Goal: Information Seeking & Learning: Learn about a topic

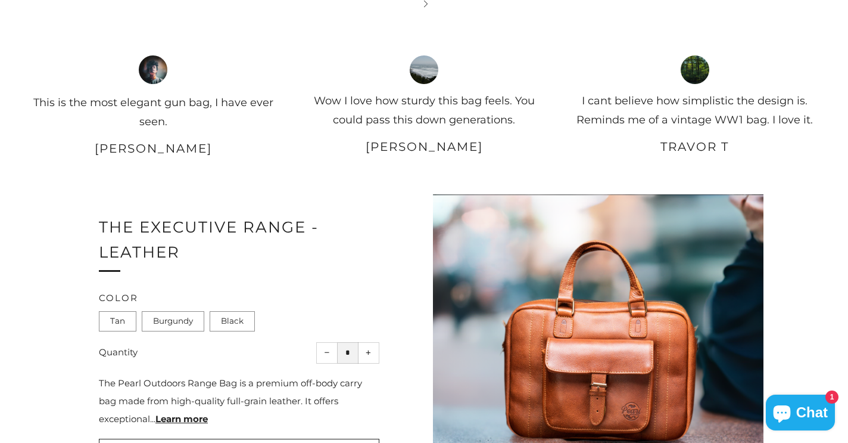
scroll to position [1549, 0]
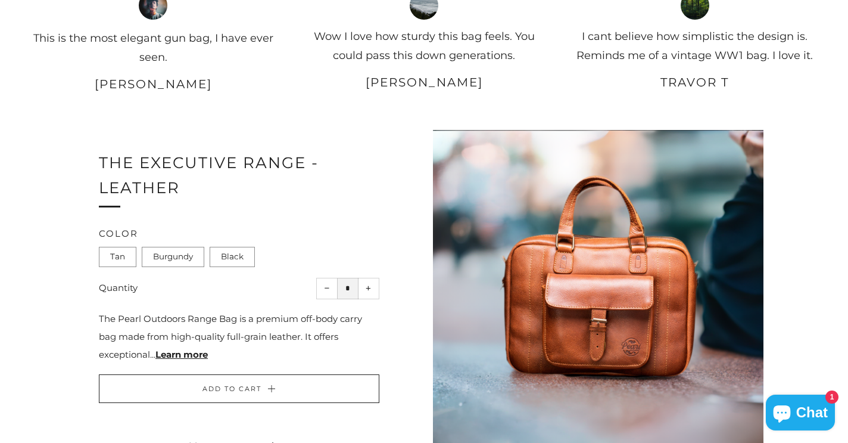
click at [168, 348] on link "Learn more" at bounding box center [181, 353] width 52 height 11
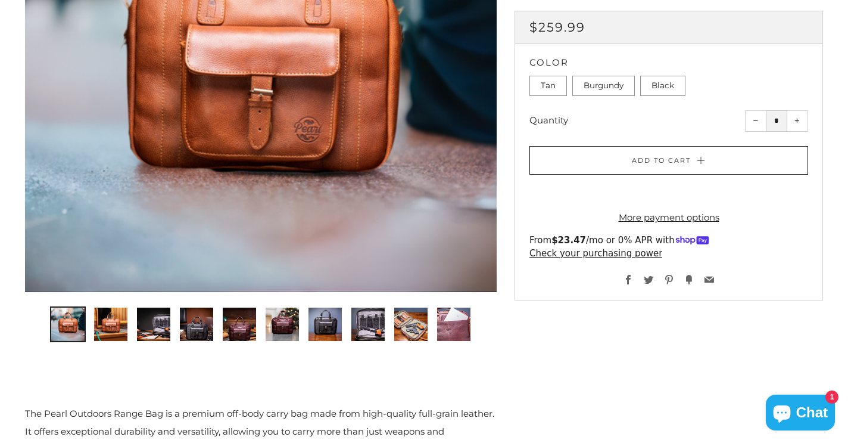
scroll to position [238, 0]
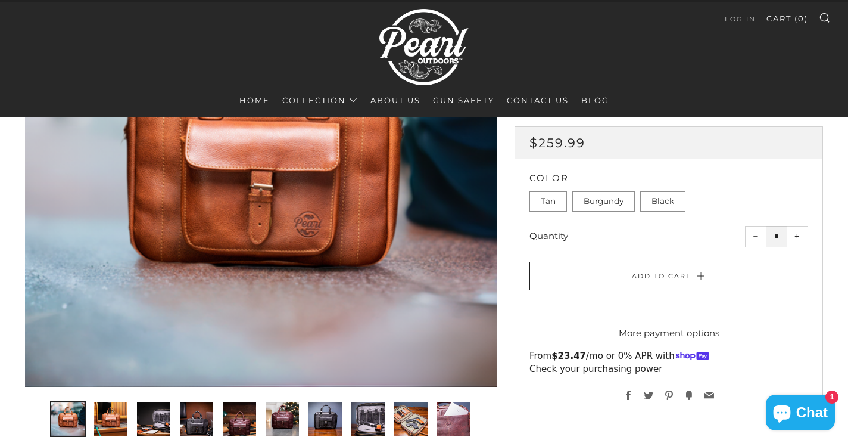
click at [467, 209] on div at bounding box center [261, 151] width 472 height 472
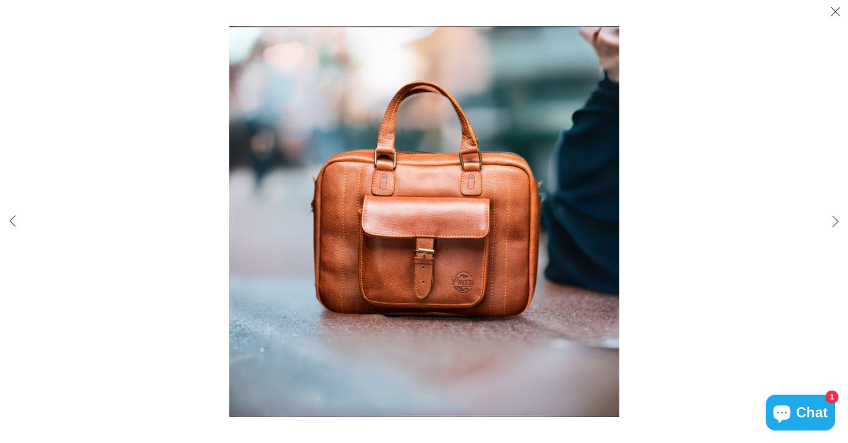
click at [598, 236] on img at bounding box center [424, 221] width 390 height 390
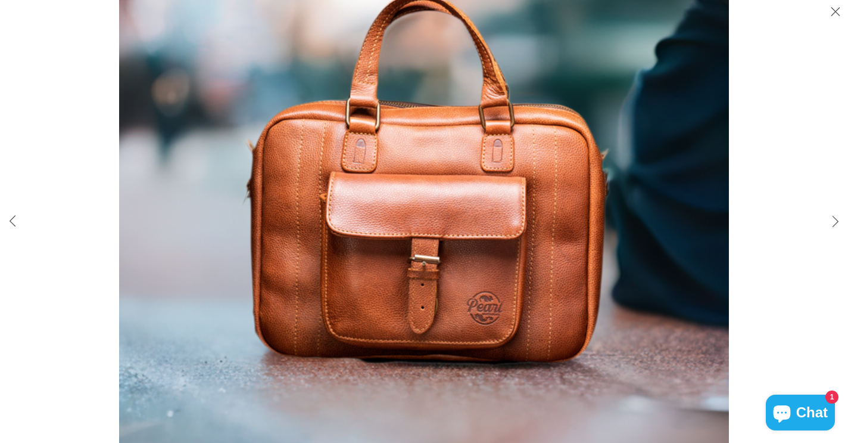
scroll to position [834, 0]
click at [839, 10] on button "Close (esc)" at bounding box center [835, 12] width 25 height 25
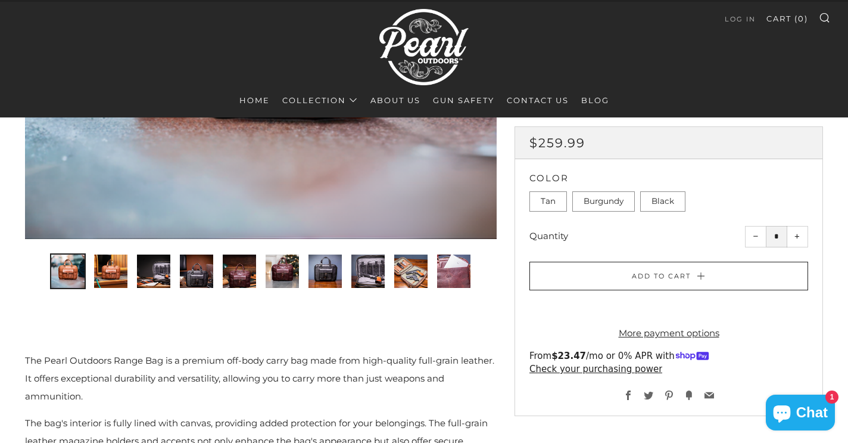
scroll to position [357, 0]
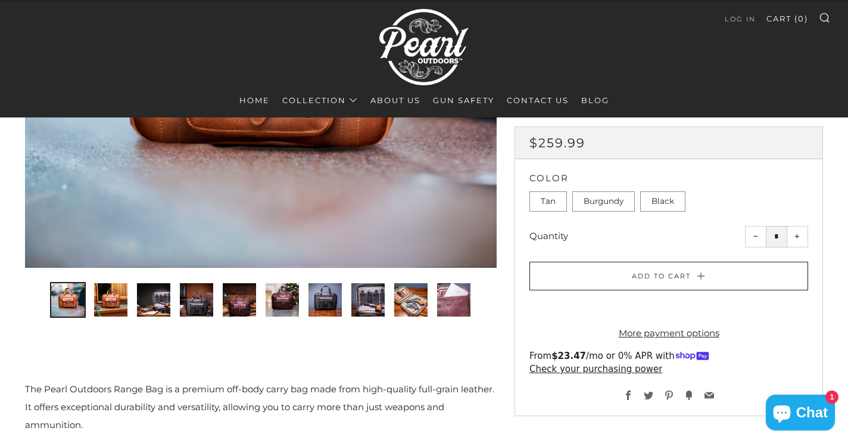
click at [70, 300] on img "1 of 10" at bounding box center [67, 299] width 33 height 33
click at [98, 297] on img "2 of 10" at bounding box center [110, 299] width 33 height 33
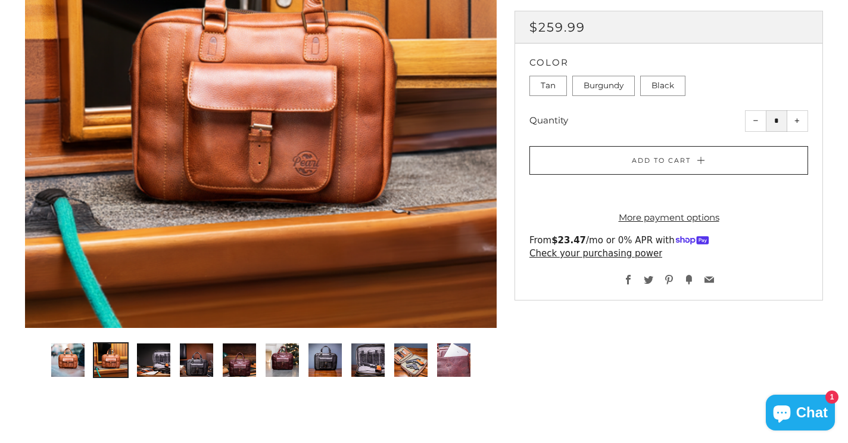
scroll to position [298, 0]
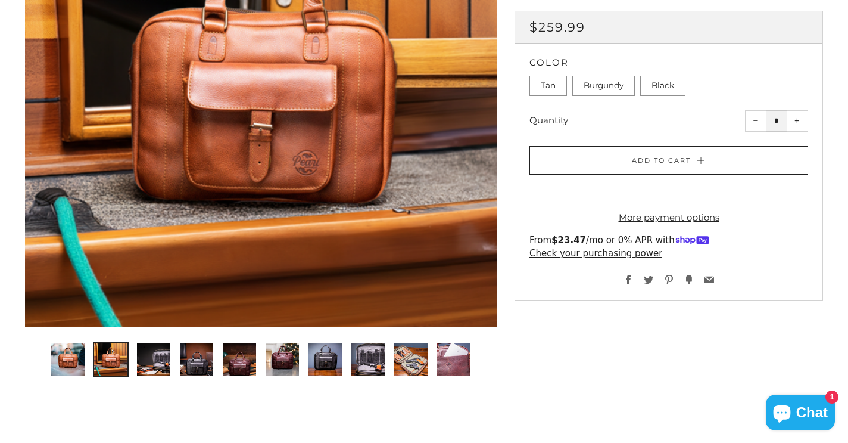
click at [484, 73] on div at bounding box center [261, 91] width 472 height 472
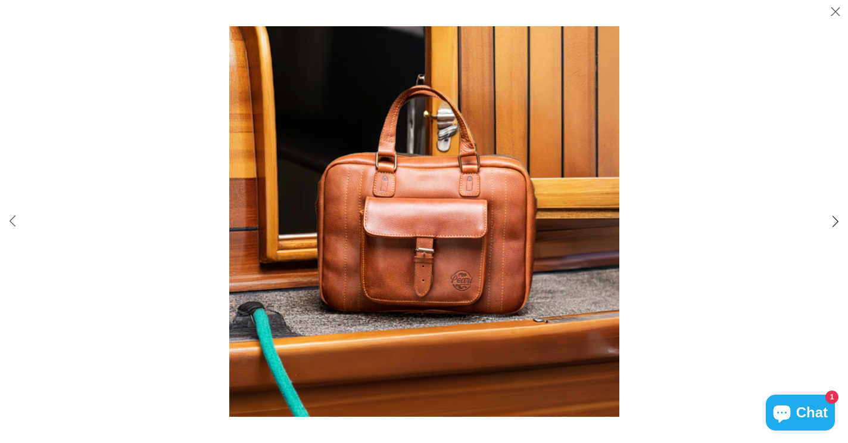
click at [833, 221] on button "Slide right" at bounding box center [835, 221] width 25 height 25
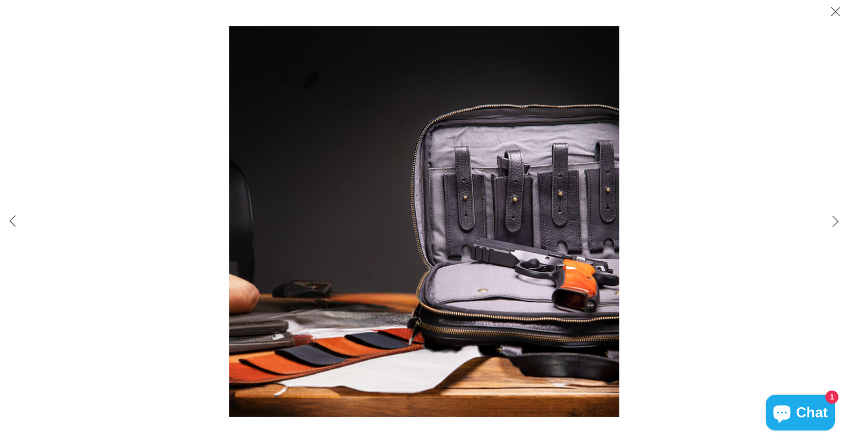
click at [443, 256] on img at bounding box center [424, 221] width 390 height 390
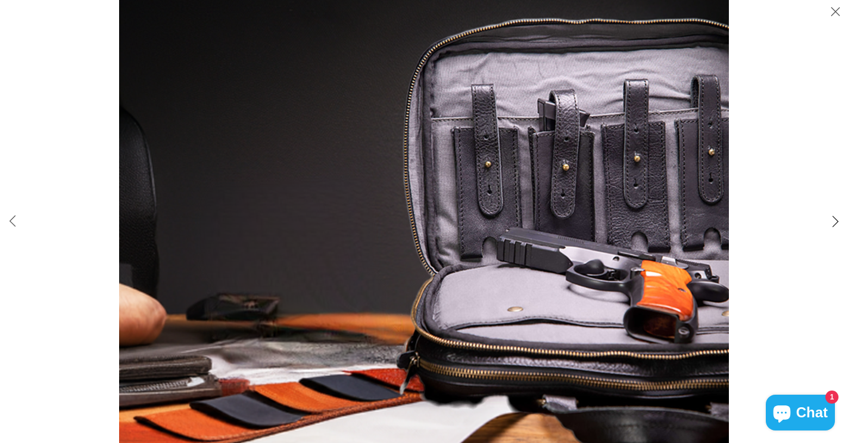
click at [836, 226] on button "Slide right" at bounding box center [835, 221] width 25 height 25
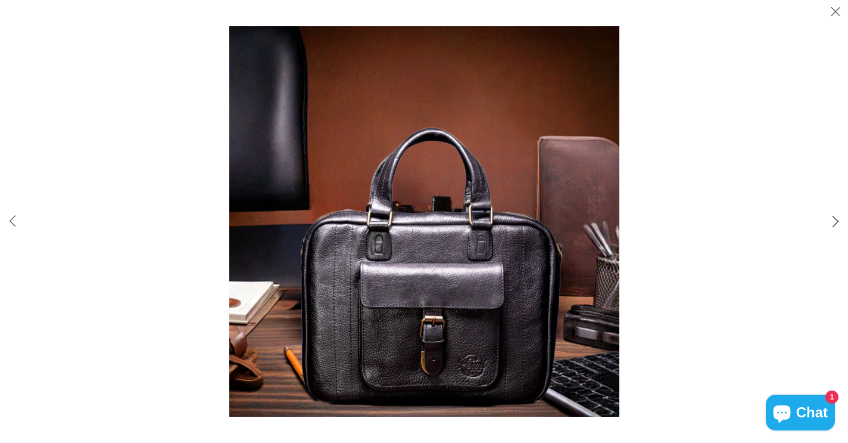
click at [836, 226] on button "Slide right" at bounding box center [835, 221] width 25 height 25
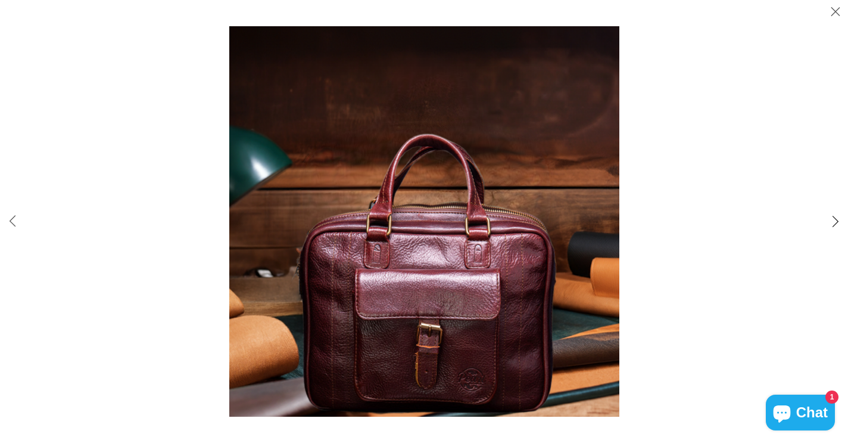
click at [836, 226] on button "Slide right" at bounding box center [835, 221] width 25 height 25
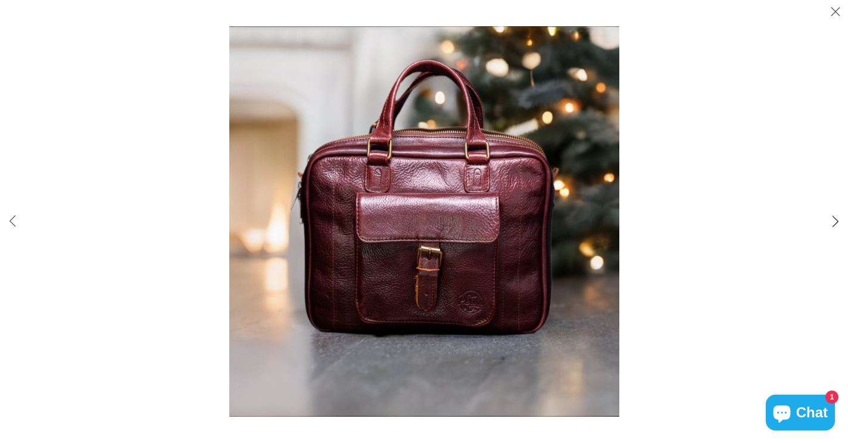
click at [836, 226] on button "Slide right" at bounding box center [835, 221] width 25 height 25
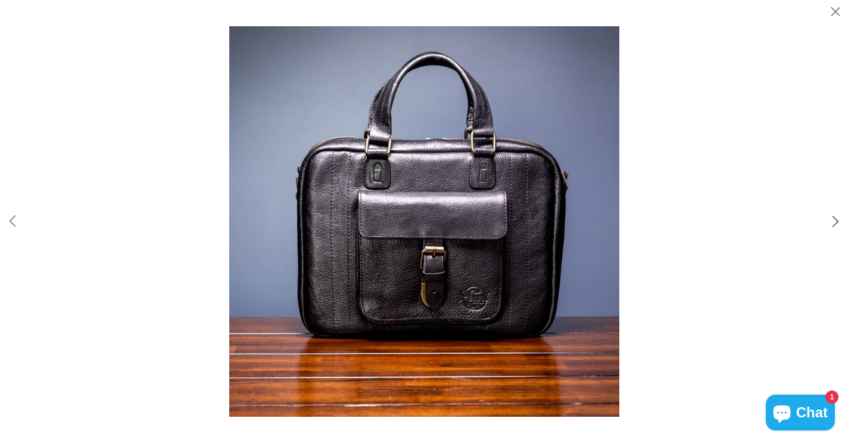
click at [836, 226] on button "Slide right" at bounding box center [835, 221] width 25 height 25
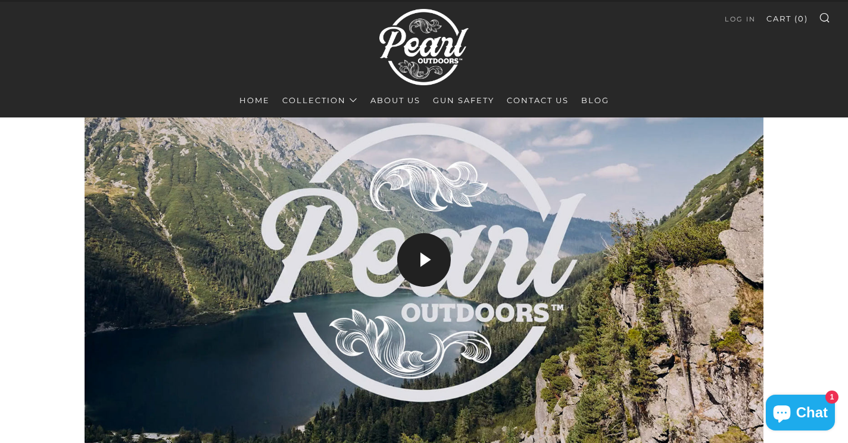
scroll to position [1013, 0]
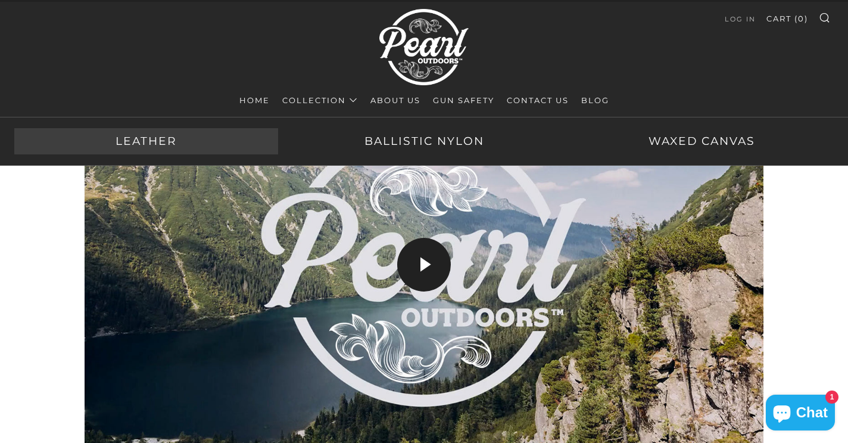
click at [149, 142] on link "Leather" at bounding box center [146, 141] width 264 height 26
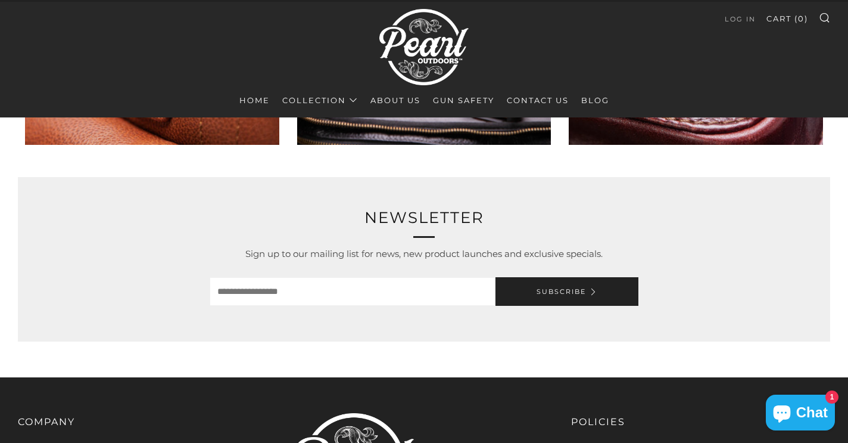
scroll to position [2740, 0]
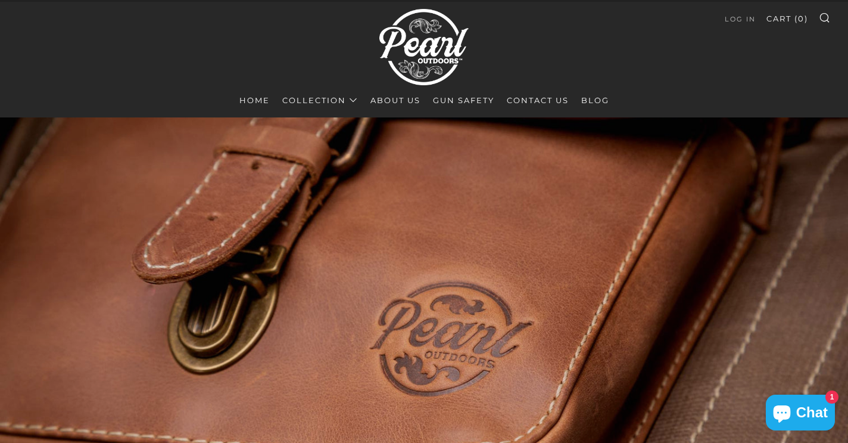
scroll to position [1013, 0]
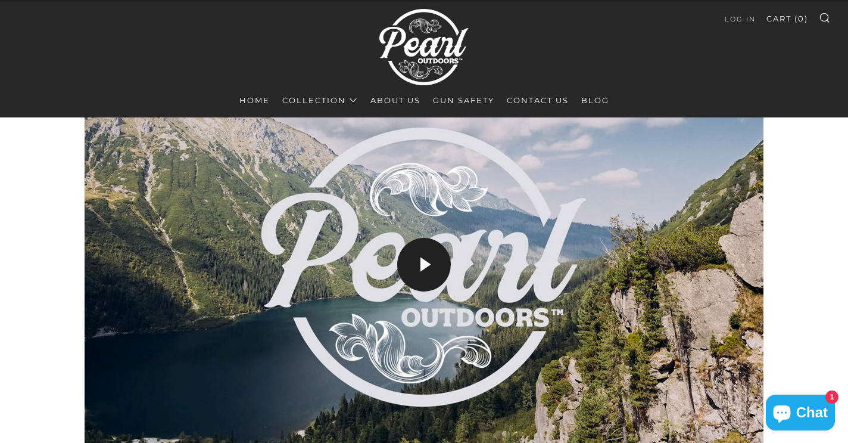
click at [425, 254] on icon at bounding box center [426, 265] width 54 height 54
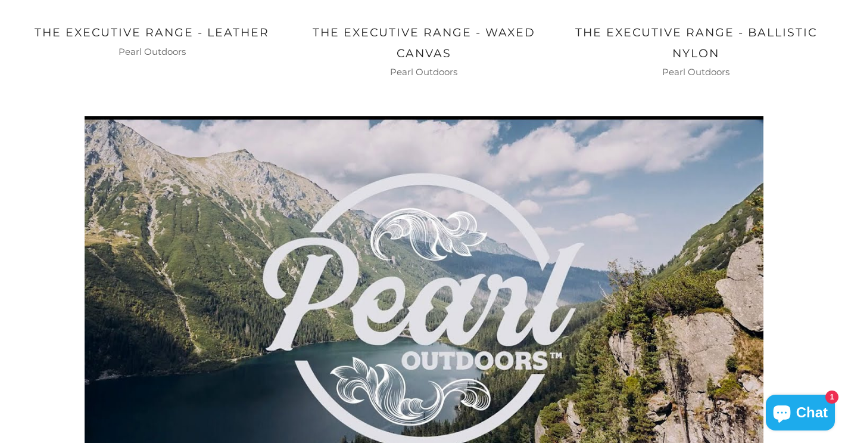
scroll to position [953, 0]
